Goal: Information Seeking & Learning: Understand process/instructions

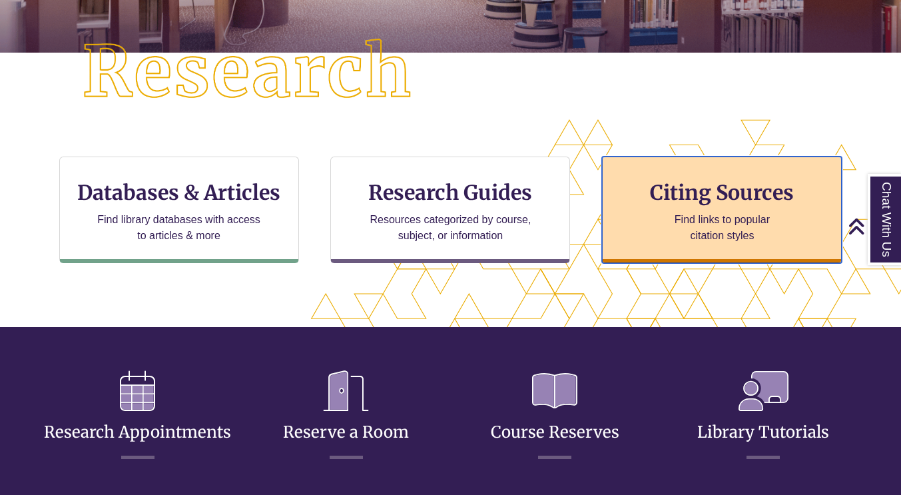
click at [669, 252] on div "Citing Sources Find links to popular citation styles" at bounding box center [722, 209] width 240 height 107
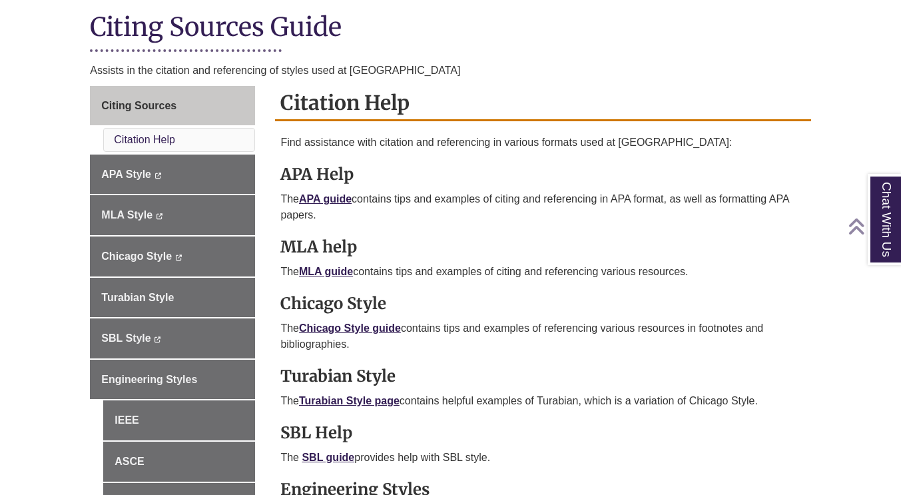
scroll to position [333, 0]
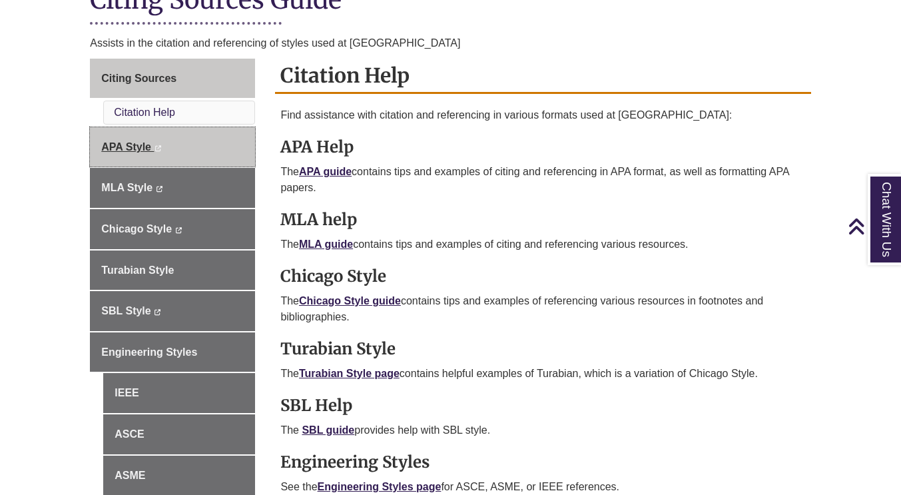
click at [173, 152] on link "APA Style This link opens in a new window This link opens in a new window" at bounding box center [172, 147] width 165 height 40
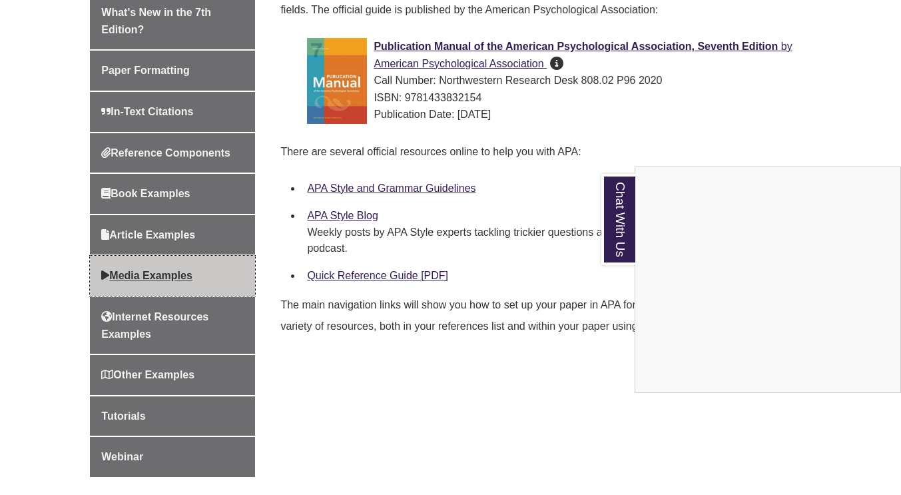
scroll to position [466, 0]
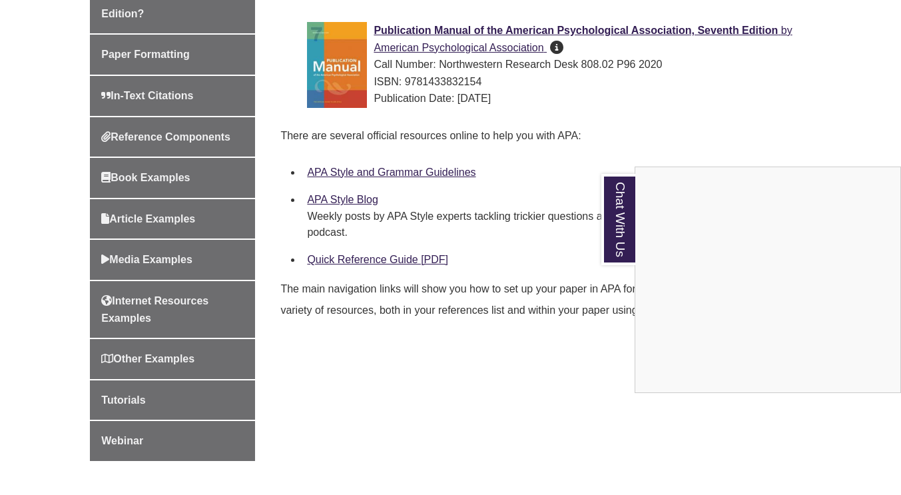
click at [170, 214] on div "Chat With Us" at bounding box center [450, 247] width 901 height 495
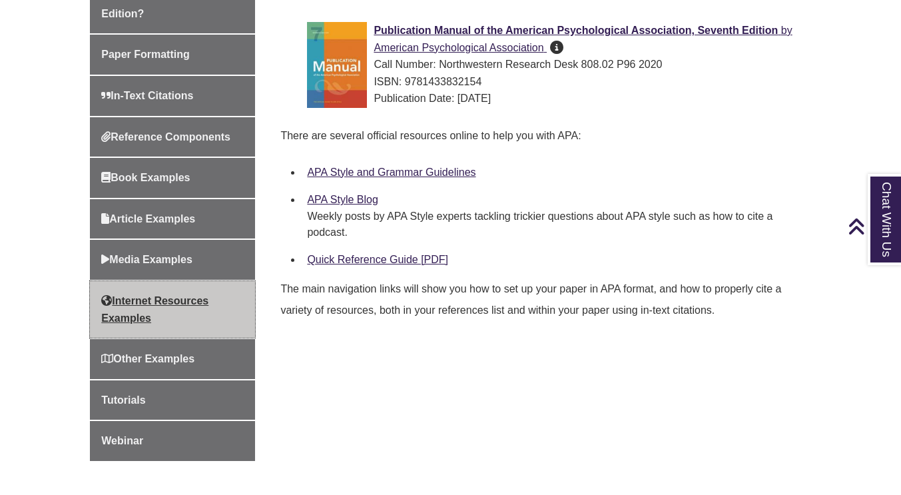
click at [168, 290] on link "Internet Resources Examples" at bounding box center [172, 309] width 165 height 57
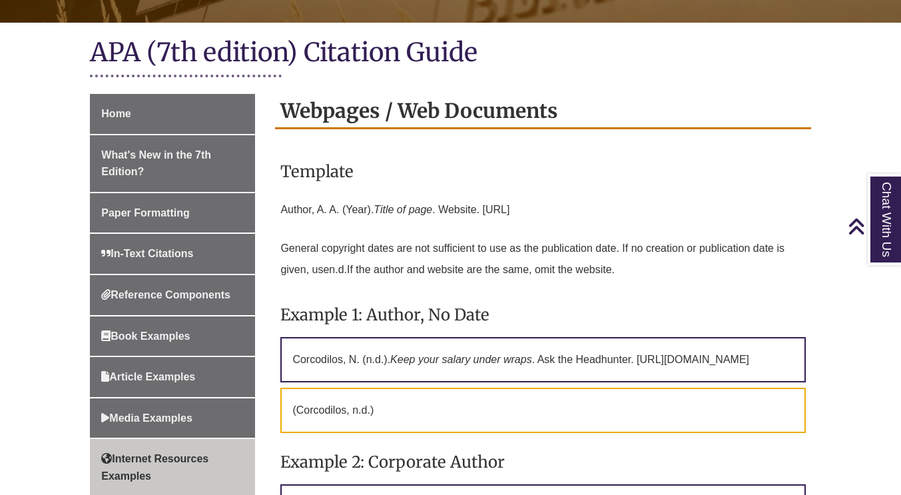
scroll to position [333, 0]
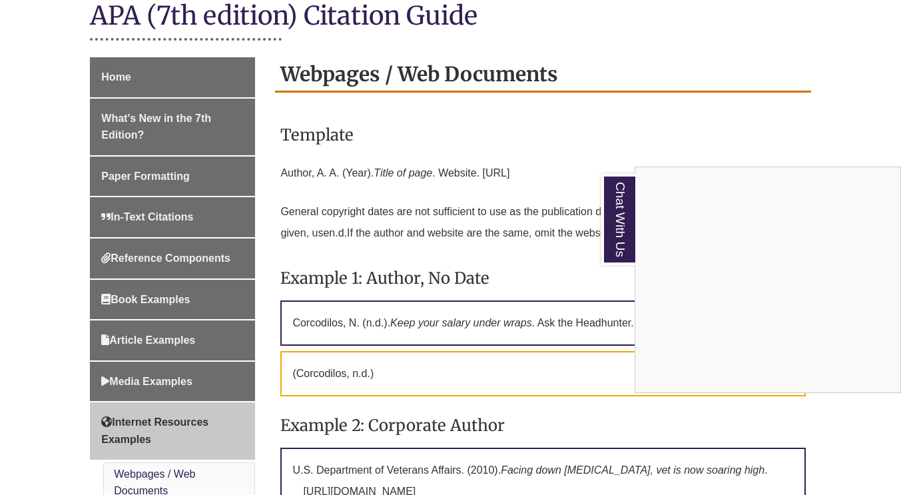
click at [466, 98] on div "Chat With Us" at bounding box center [450, 247] width 901 height 495
